Goal: Register for event/course

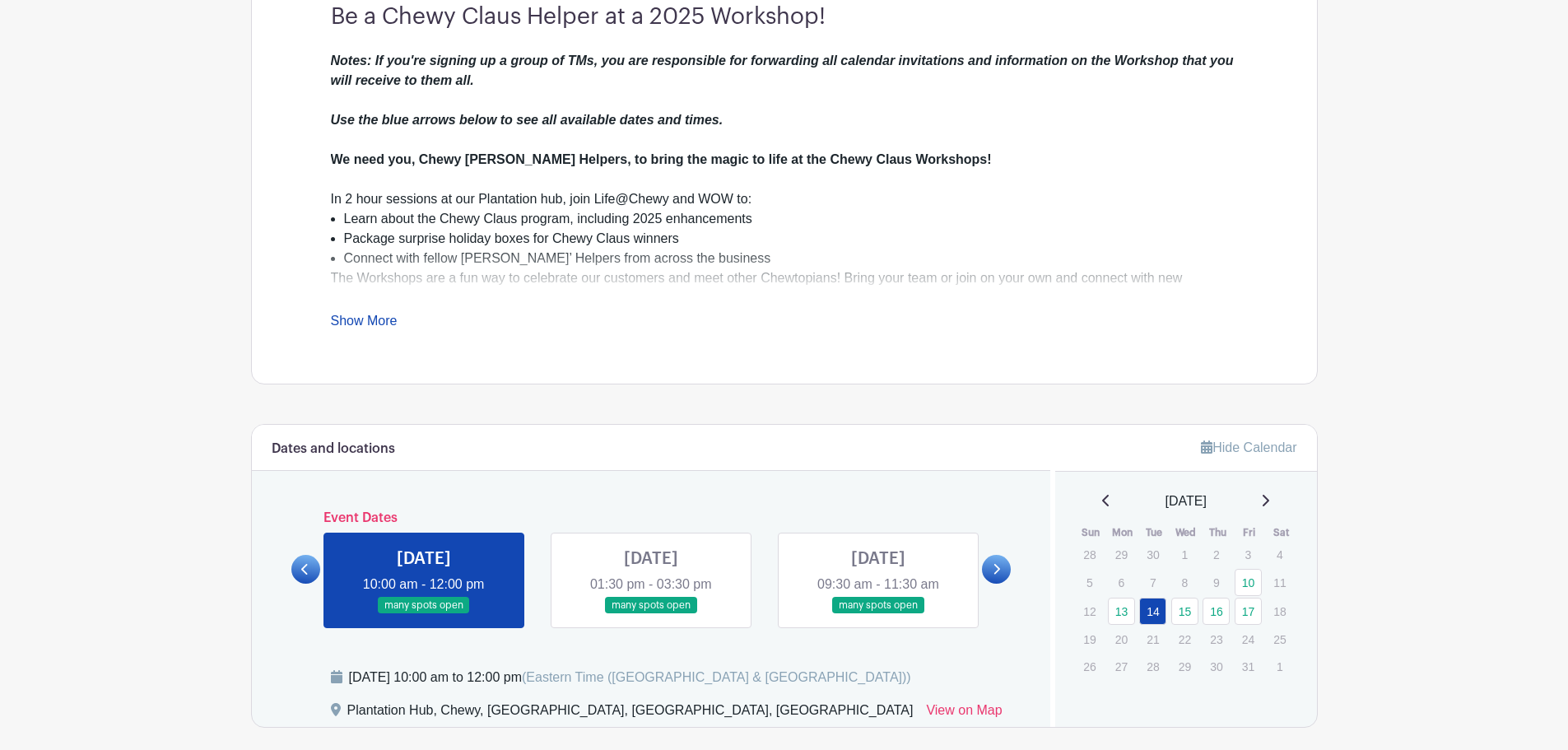
scroll to position [658, 0]
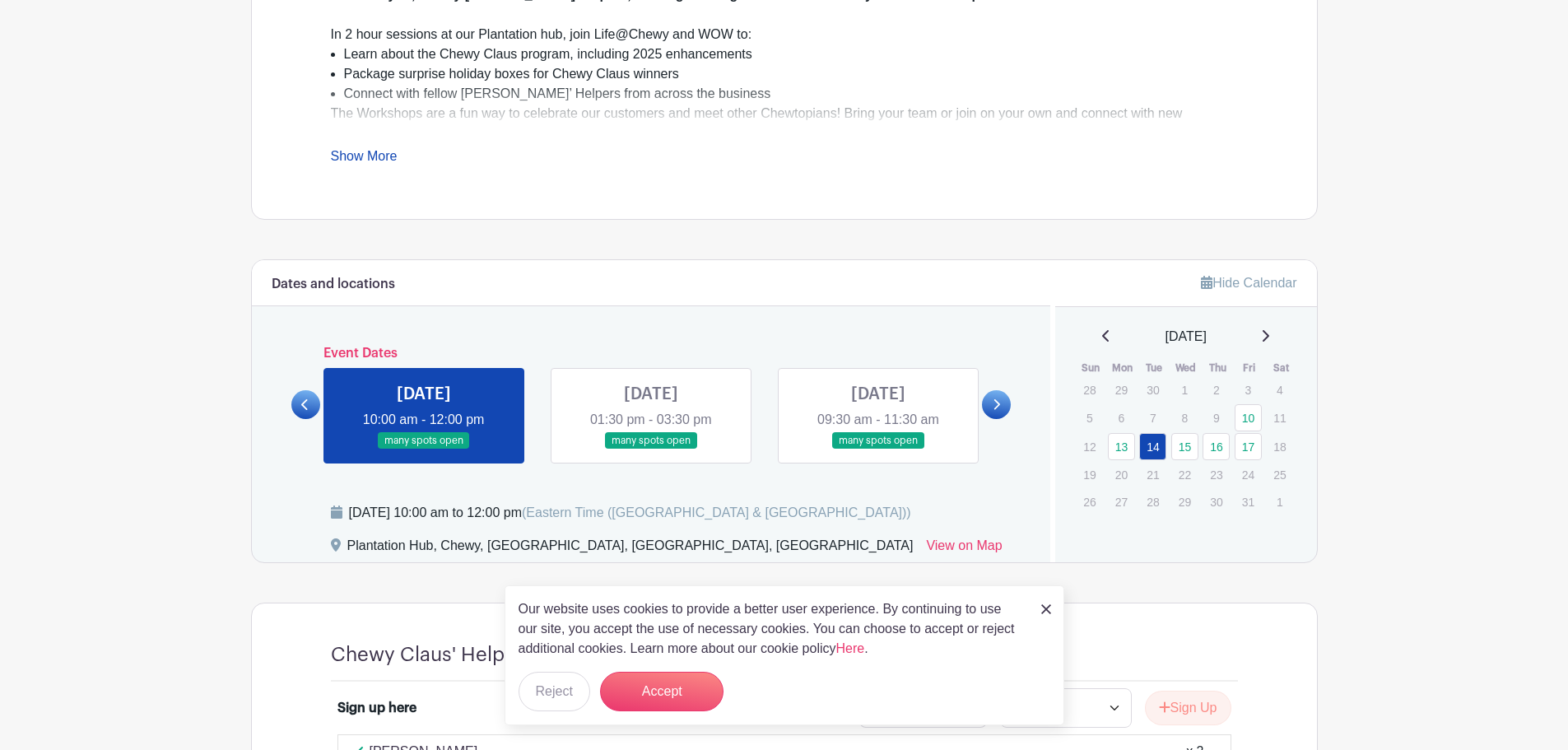
click at [1001, 403] on link at bounding box center [996, 404] width 29 height 29
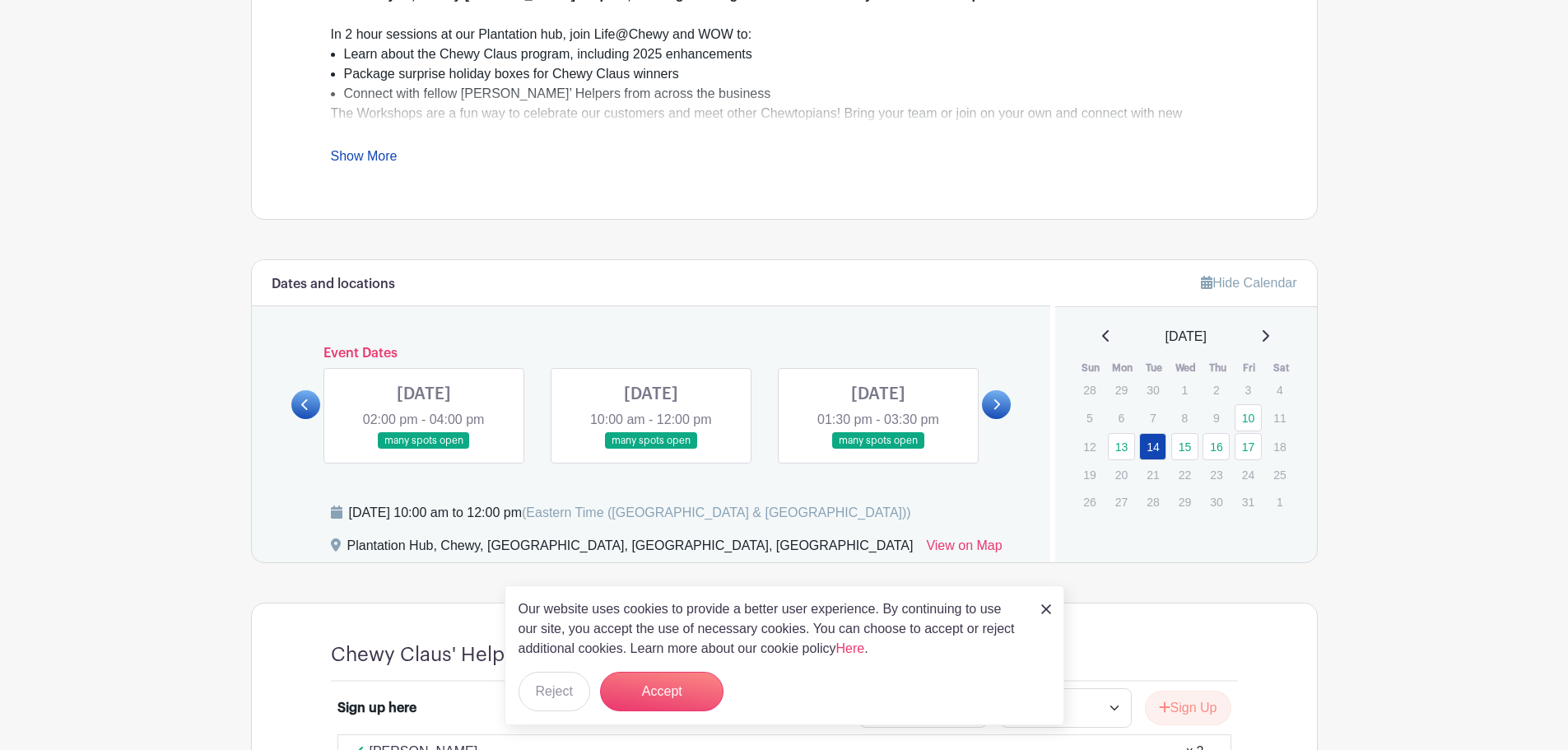
click at [1001, 403] on link at bounding box center [996, 404] width 29 height 29
click at [314, 404] on link at bounding box center [305, 404] width 29 height 29
click at [651, 449] on link at bounding box center [651, 449] width 0 height 0
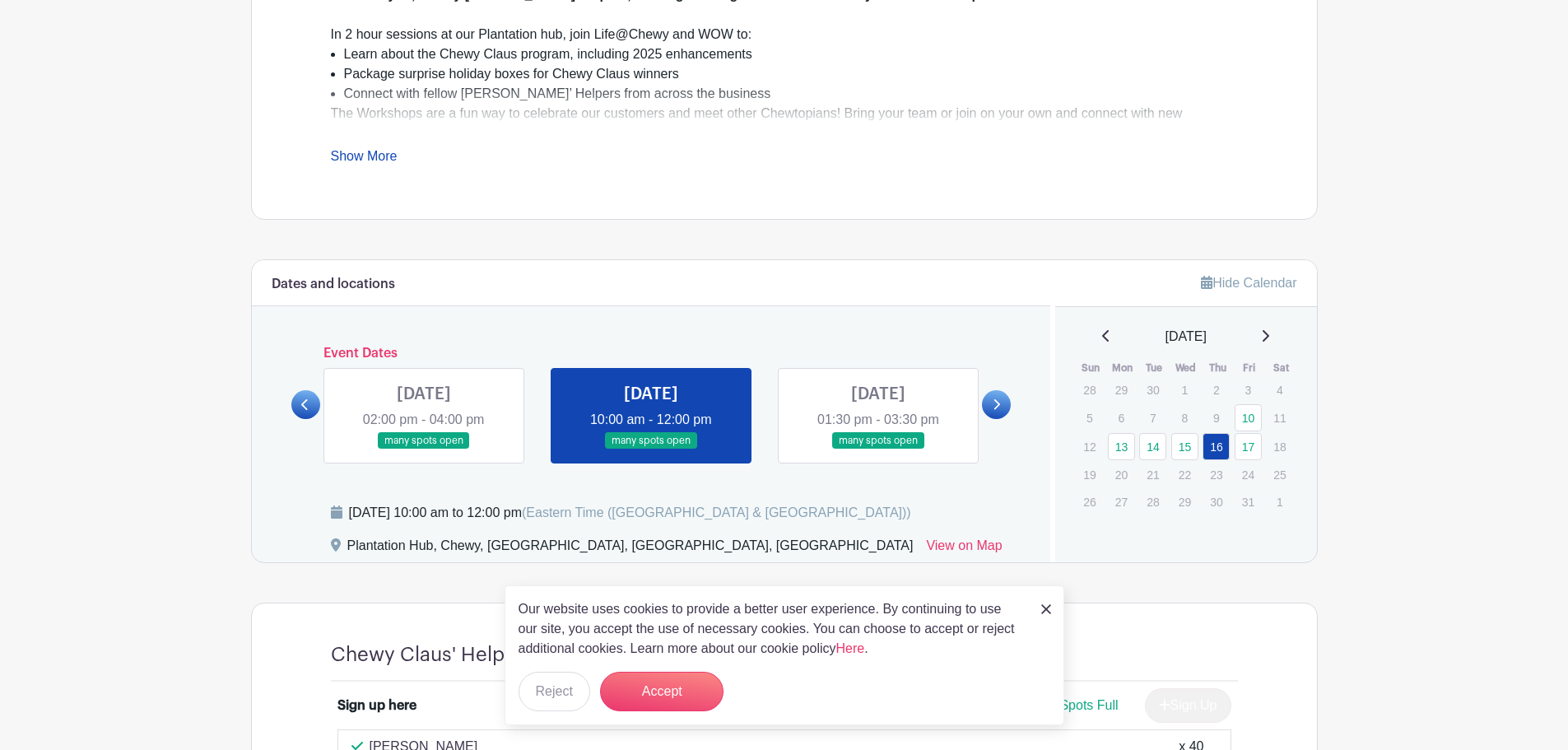
scroll to position [823, 0]
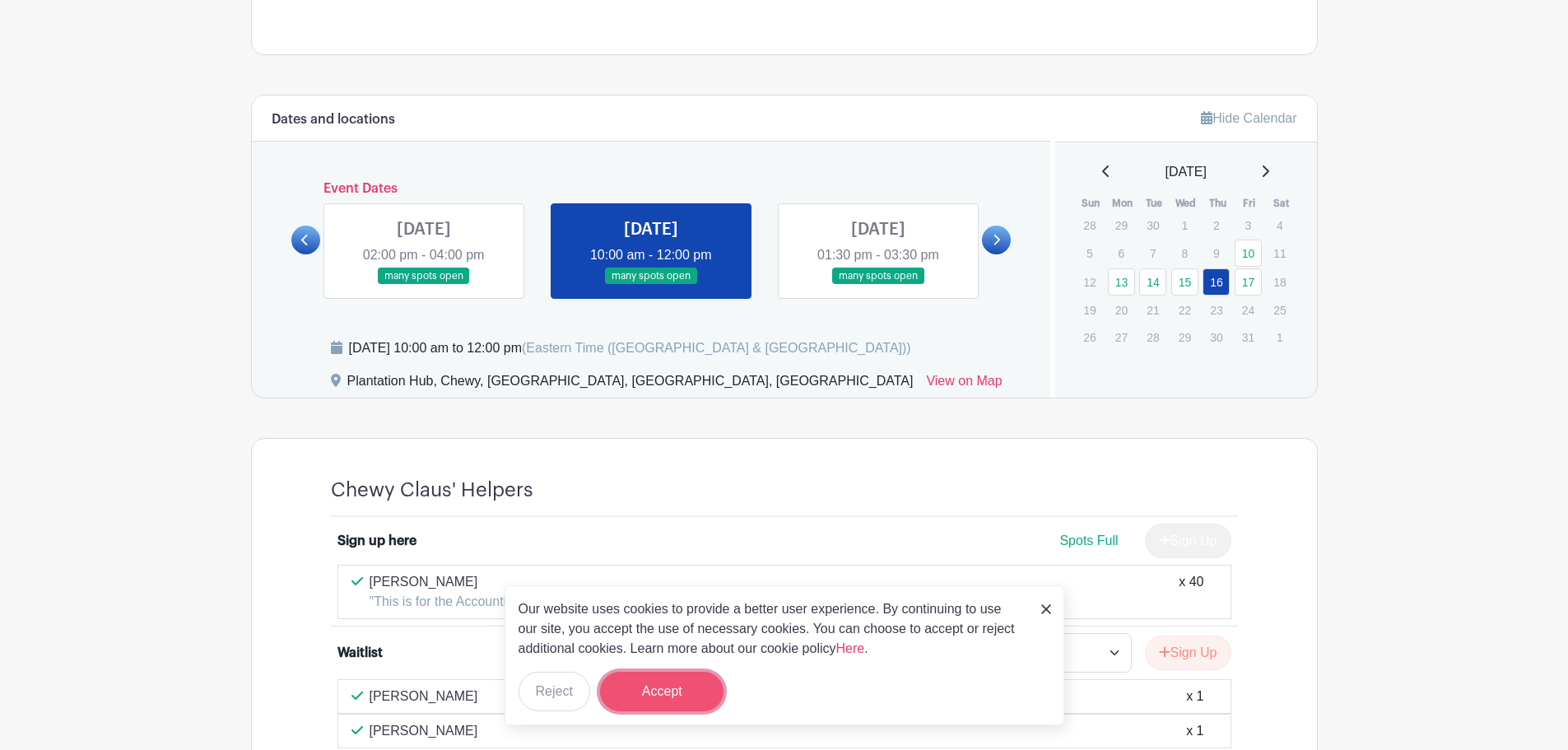
click at [662, 704] on button "Accept" at bounding box center [661, 690] width 123 height 39
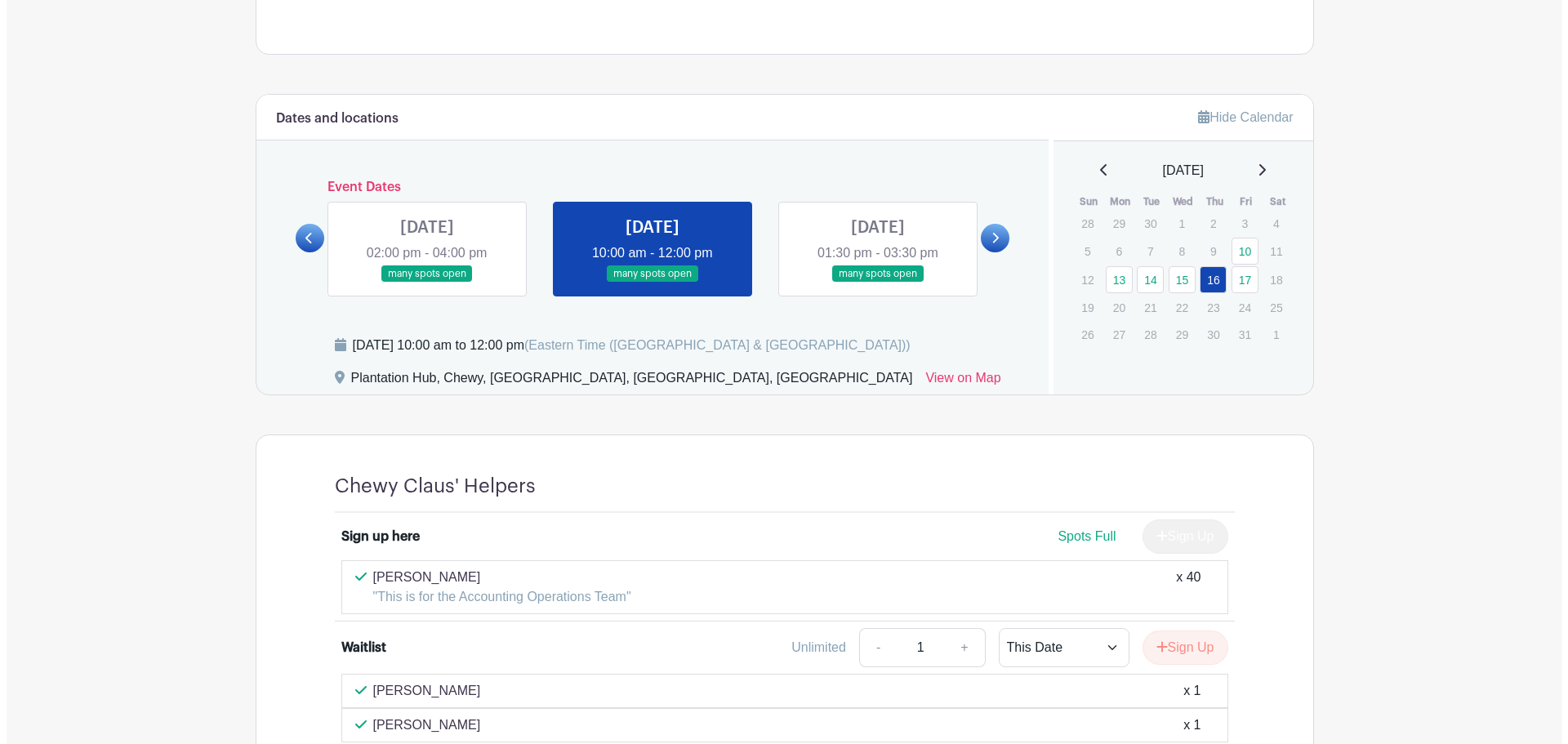
scroll to position [964, 0]
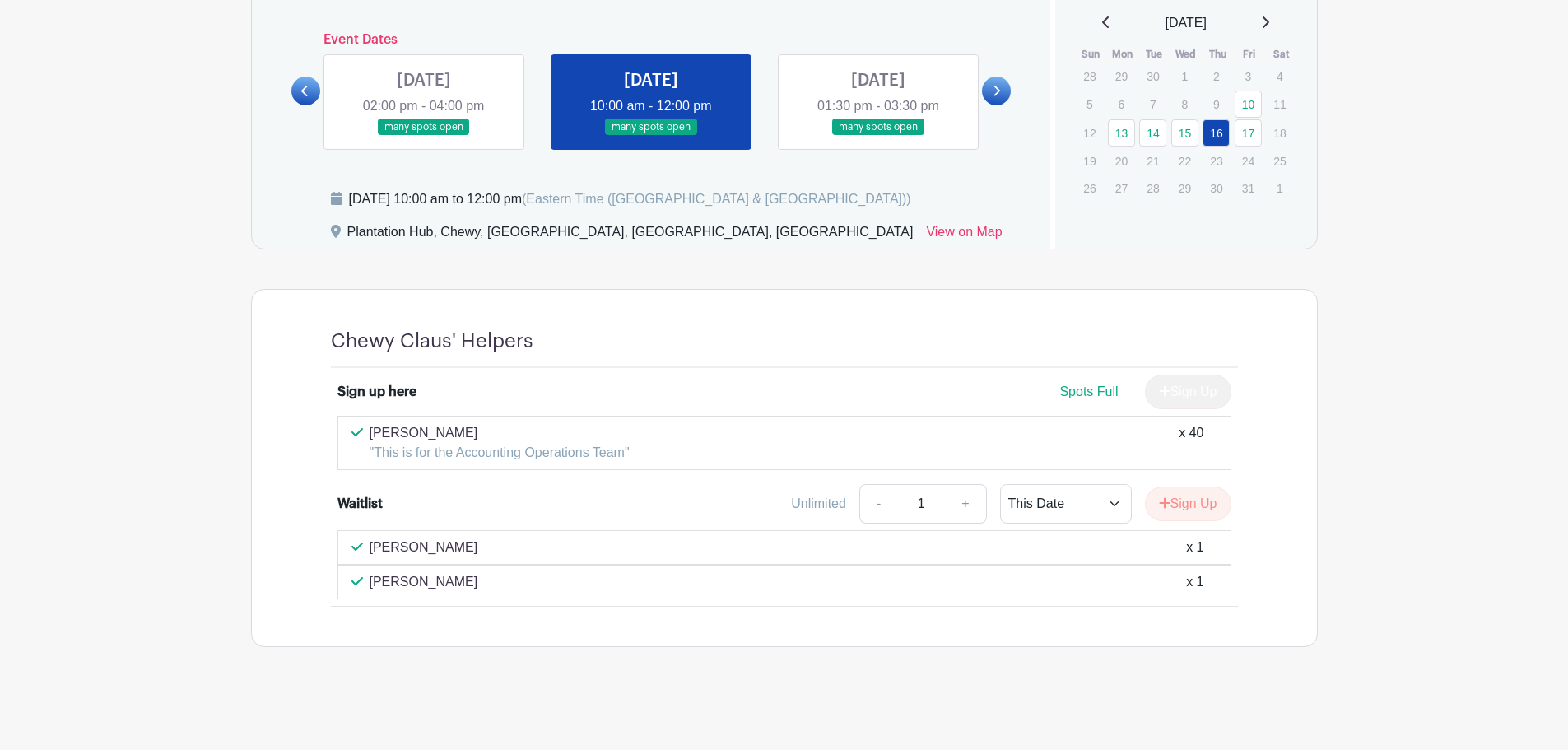
click at [1192, 431] on div "x 40" at bounding box center [1190, 442] width 25 height 39
click at [1159, 503] on icon "submit" at bounding box center [1164, 502] width 11 height 11
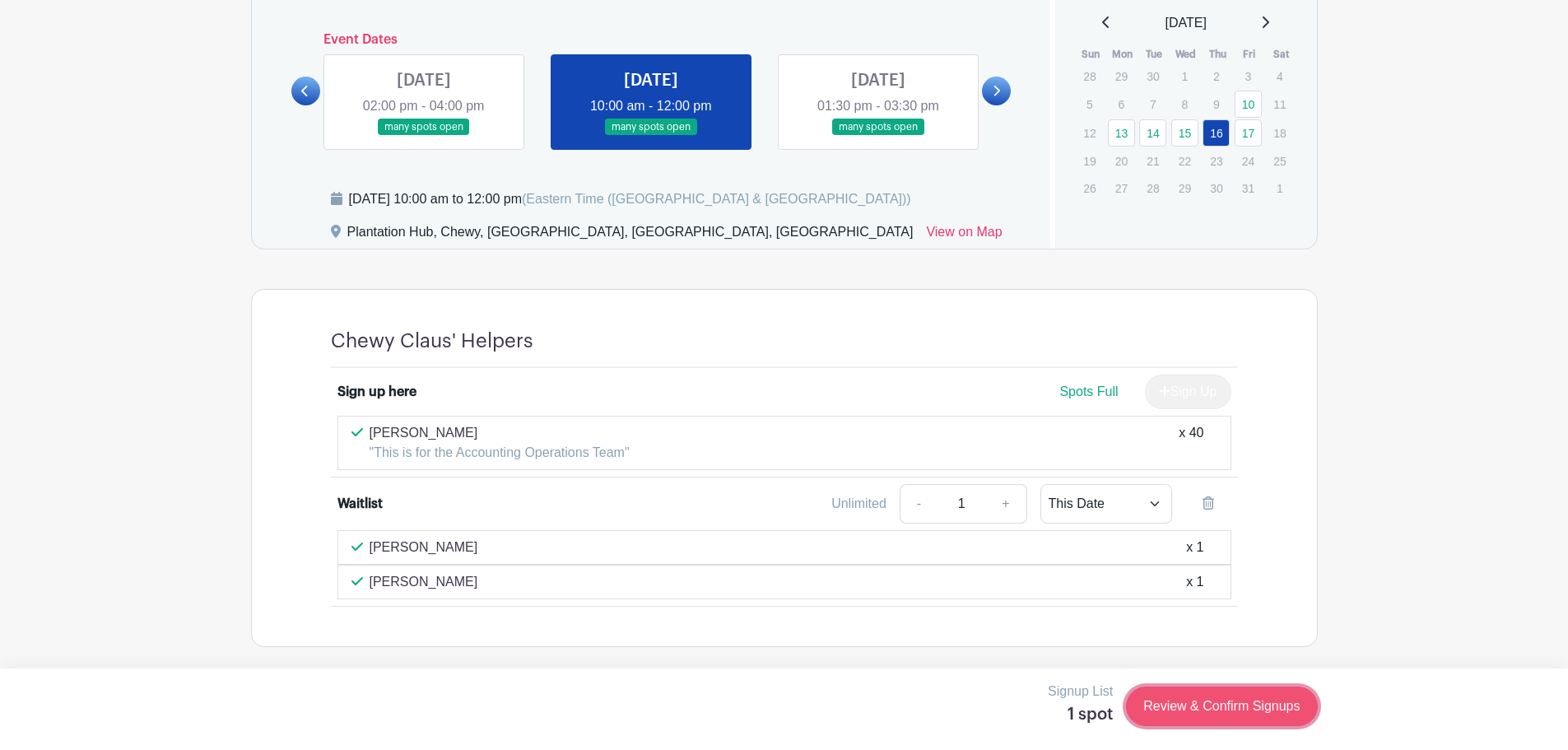
click at [1178, 708] on link "Review & Confirm Signups" at bounding box center [1221, 705] width 191 height 39
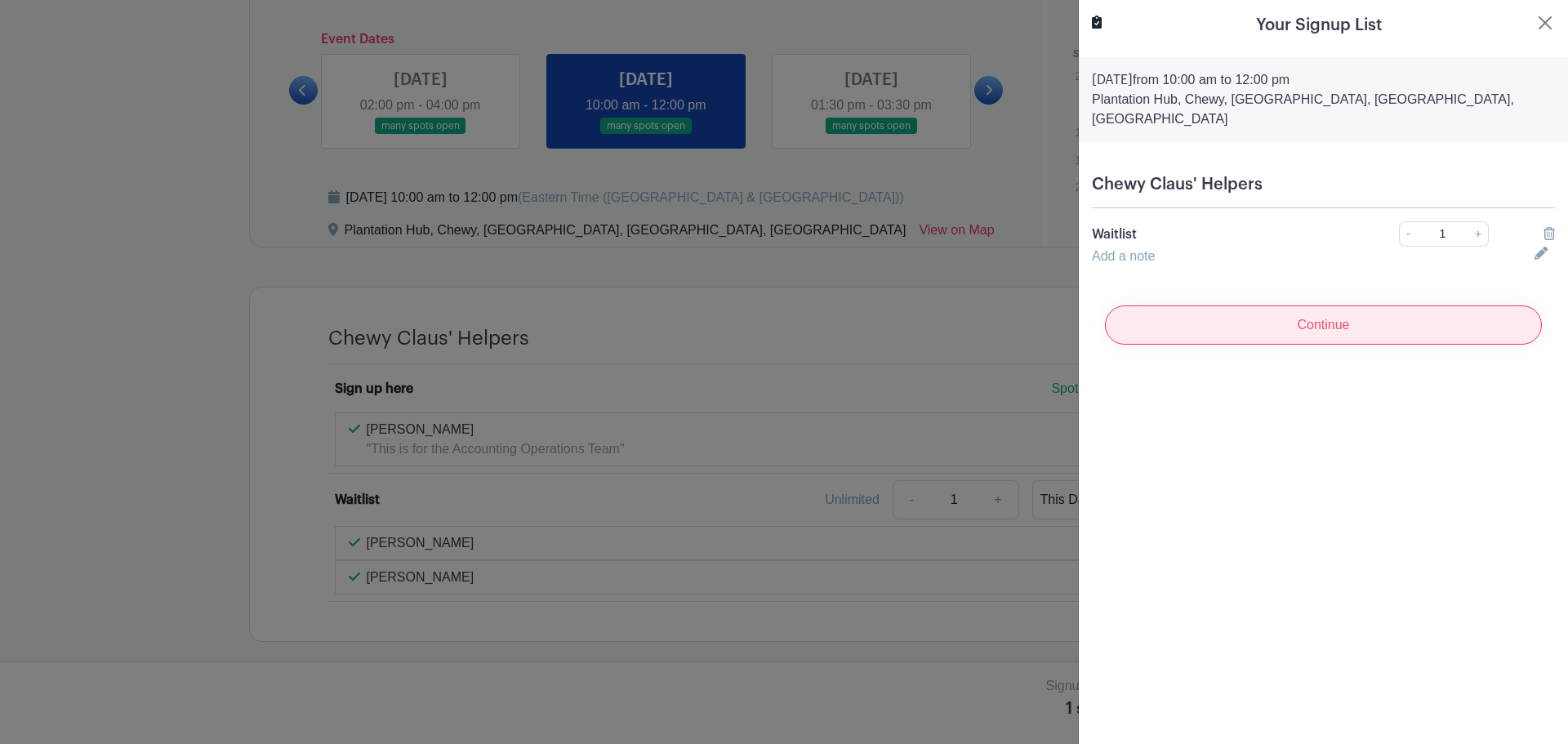
click at [1285, 315] on input "Continue" at bounding box center [1323, 324] width 437 height 39
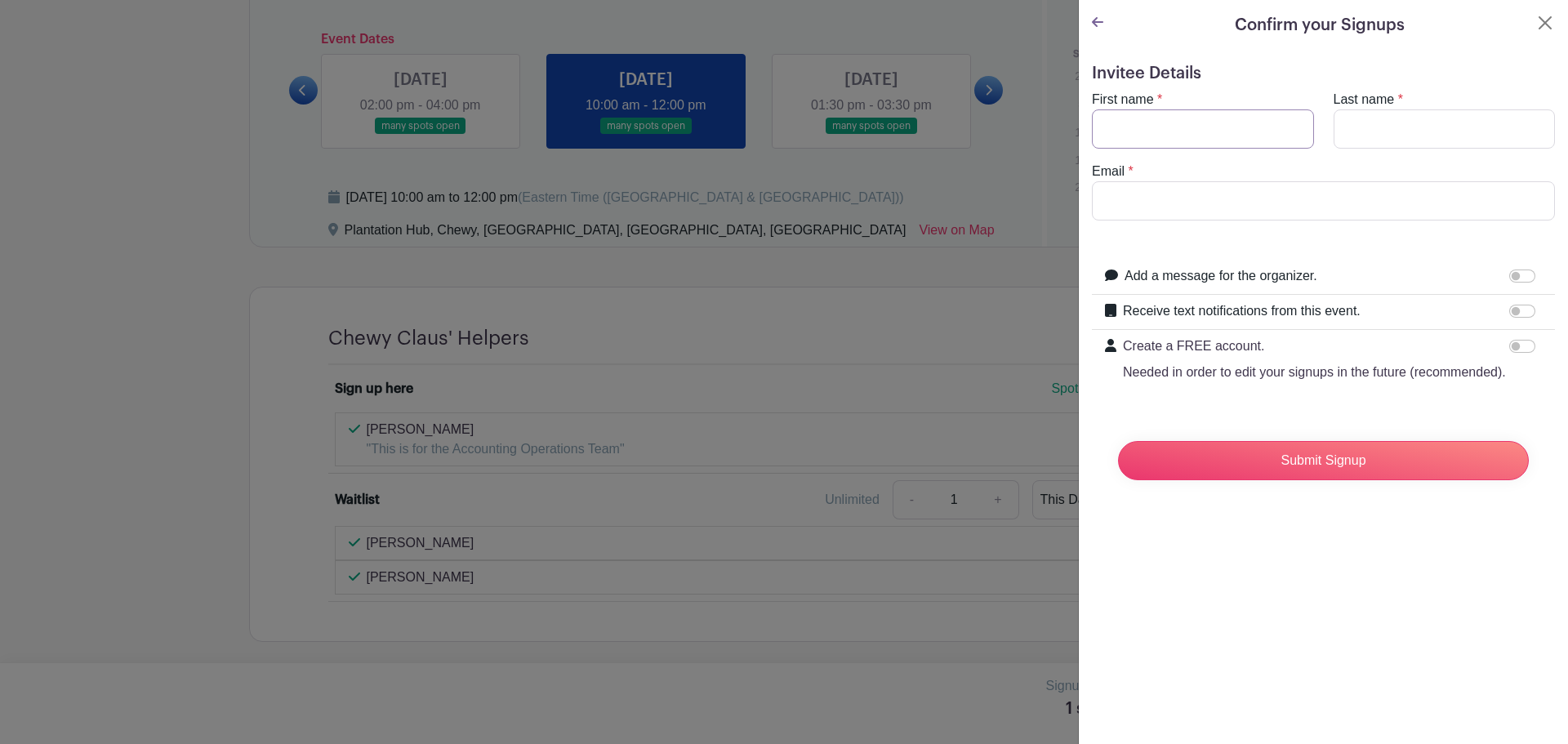
click at [1160, 133] on input "First name" at bounding box center [1203, 128] width 222 height 39
type input "[DEMOGRAPHIC_DATA]"
type input "[PERSON_NAME]"
type input "[EMAIL_ADDRESS][DOMAIN_NAME]"
click at [1317, 456] on div "Submit Signup" at bounding box center [1323, 460] width 437 height 65
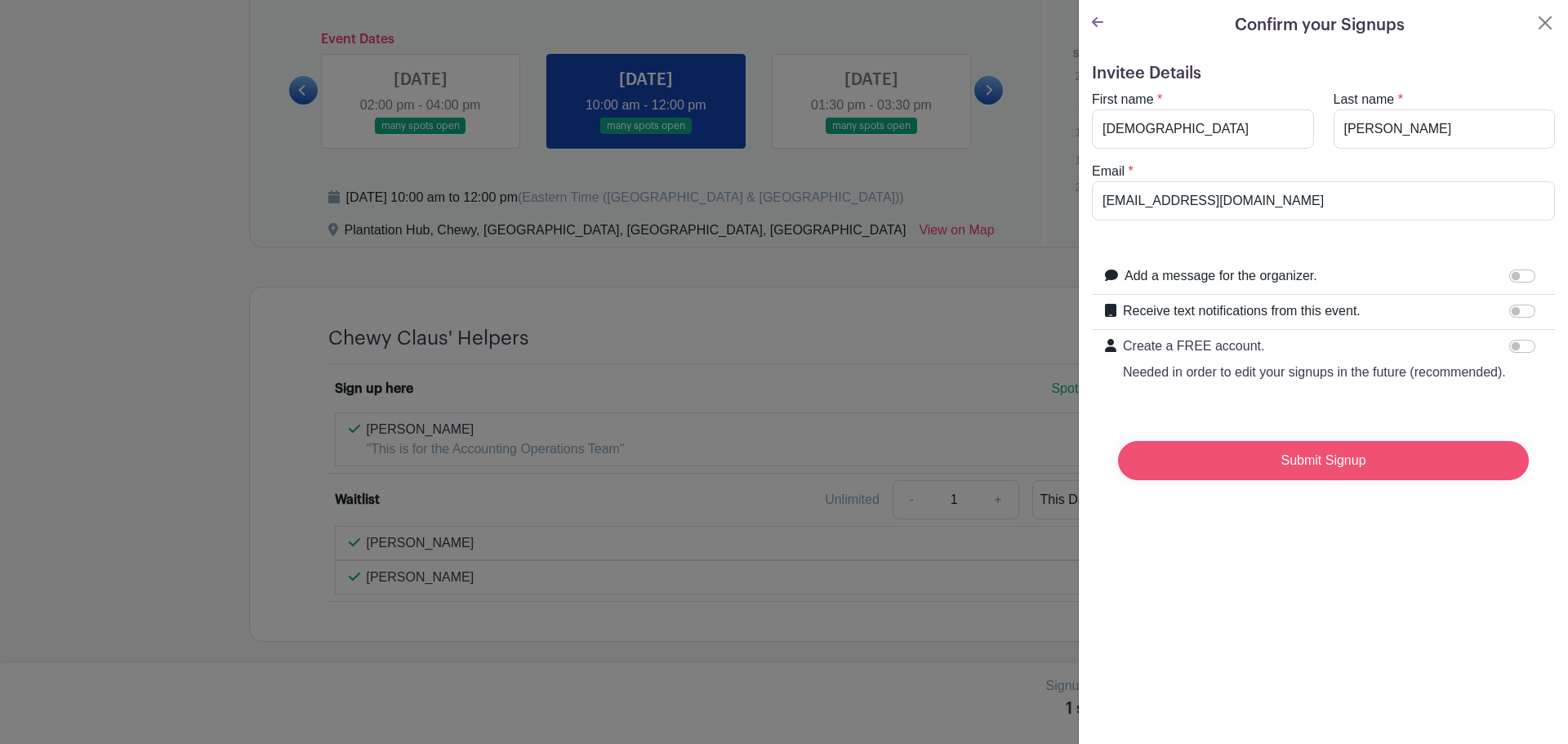
click at [1325, 467] on input "Submit Signup" at bounding box center [1324, 459] width 411 height 39
